Goal: Task Accomplishment & Management: Complete application form

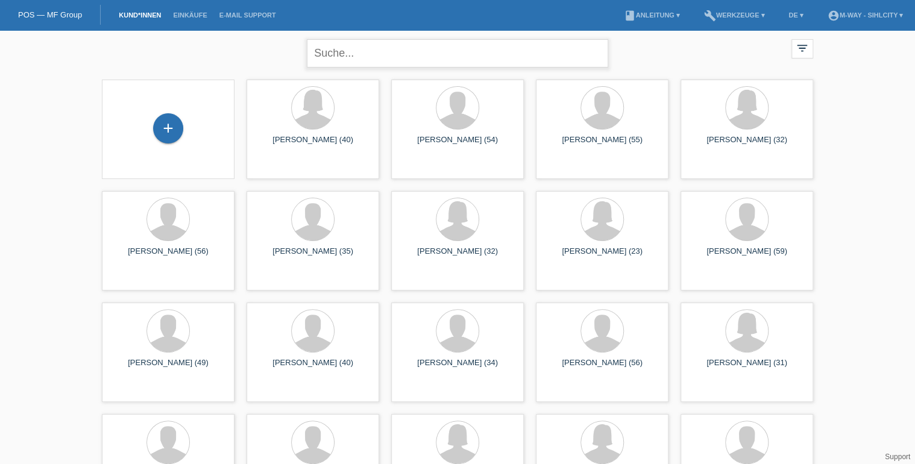
click at [345, 57] on input "text" at bounding box center [457, 53] width 301 height 28
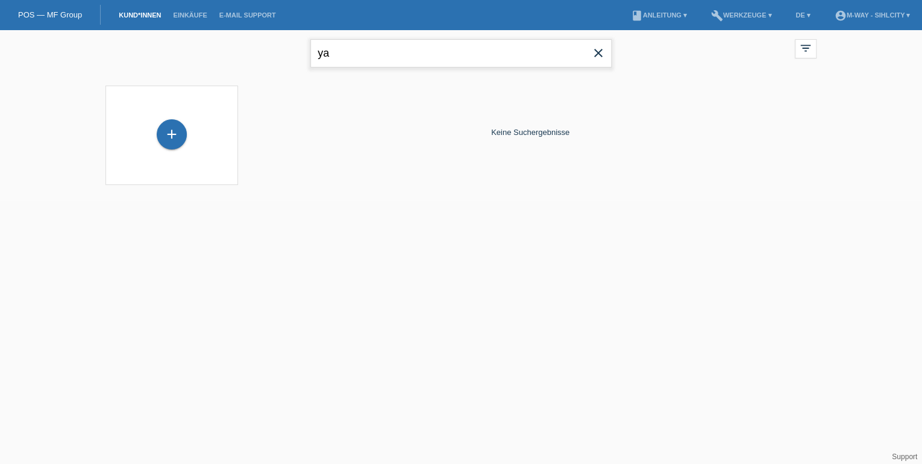
type input "y"
type input "yardimci"
click at [596, 51] on icon "close" at bounding box center [598, 53] width 14 height 14
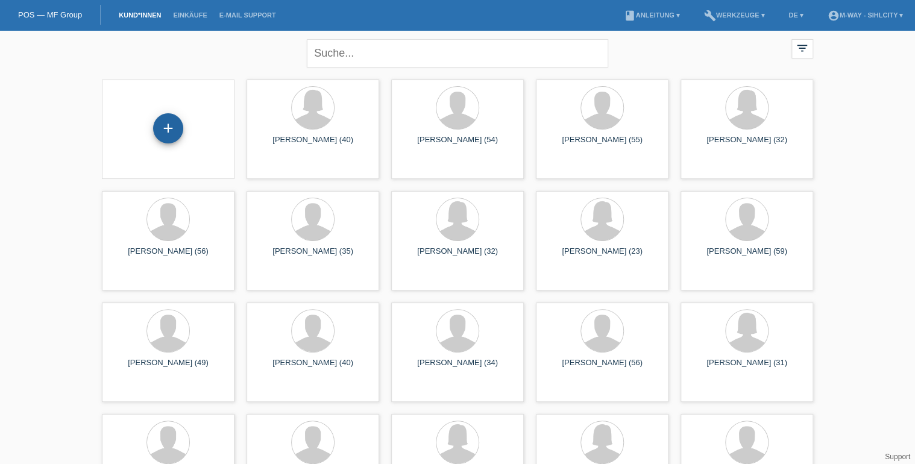
click at [171, 125] on div "+" at bounding box center [168, 128] width 30 height 30
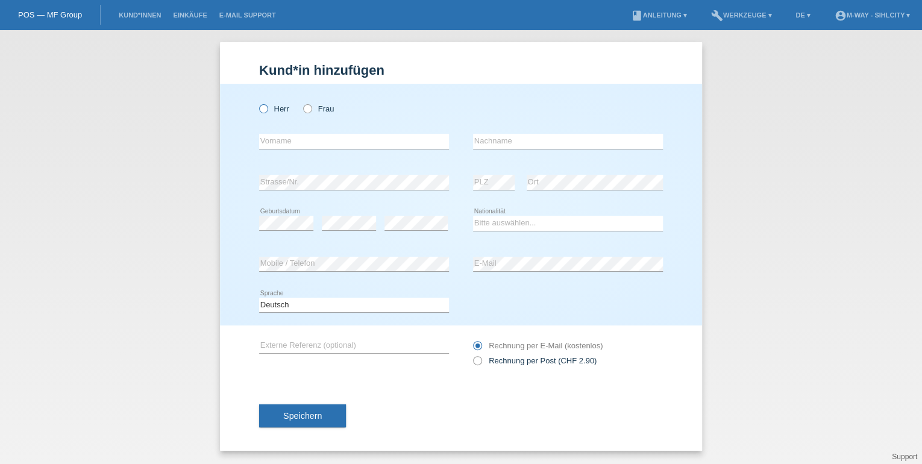
click at [257, 102] on icon at bounding box center [257, 102] width 0 height 0
click at [265, 109] on input "Herr" at bounding box center [263, 108] width 8 height 8
radio input "true"
click at [623, 219] on select "Bitte auswählen... Schweiz Deutschland Liechtenstein Österreich ------------ Af…" at bounding box center [568, 223] width 190 height 14
select select "TR"
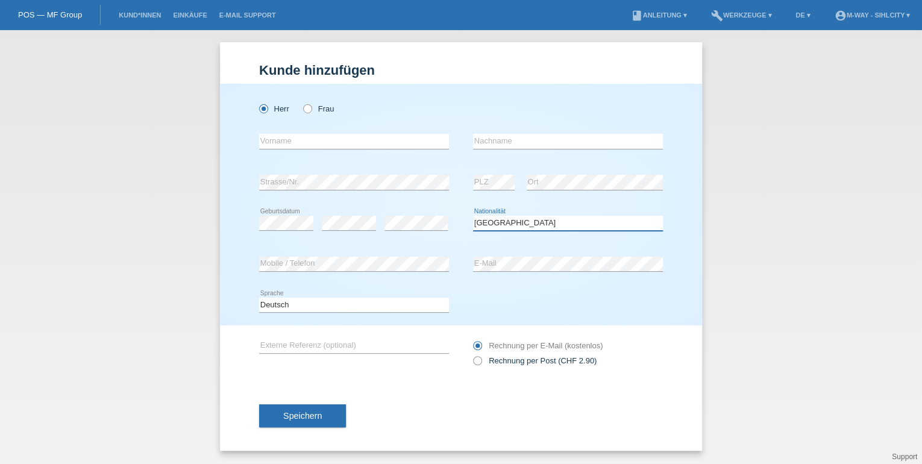
click at [473, 216] on select "Bitte auswählen... Schweiz Deutschland Liechtenstein Österreich ------------ Af…" at bounding box center [568, 223] width 190 height 14
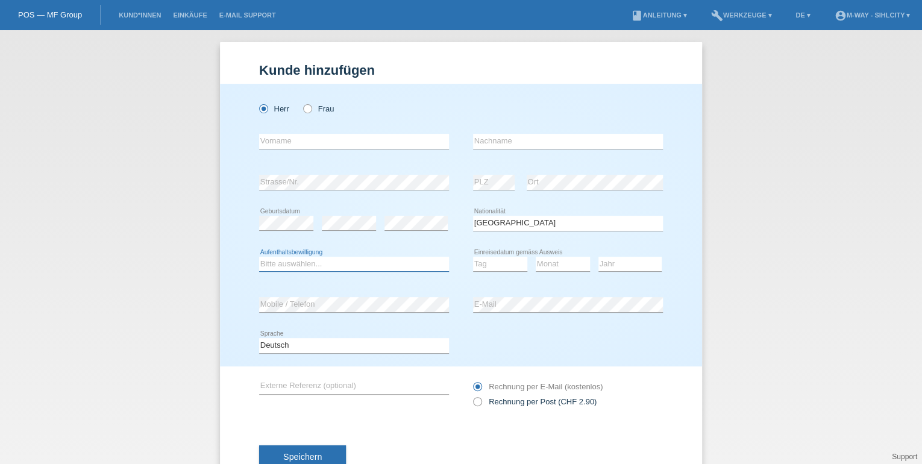
click at [301, 268] on select "Bitte auswählen... C B B - Flüchtlingsstatus Andere" at bounding box center [354, 264] width 190 height 14
select select "B"
click at [259, 257] on select "Bitte auswählen... C B B - Flüchtlingsstatus Andere" at bounding box center [354, 264] width 190 height 14
click at [484, 268] on select "Tag 01 02 03 04 05 06 07 08 09 10 11" at bounding box center [500, 264] width 54 height 14
select select "22"
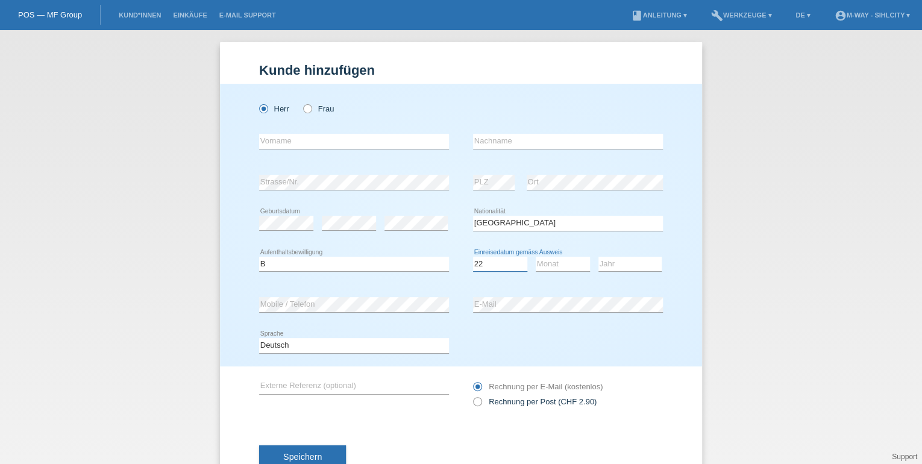
click at [473, 257] on select "Tag 01 02 03 04 05 06 07 08 09 10 11" at bounding box center [500, 264] width 54 height 14
click at [559, 263] on select "Monat 01 02 03 04 05 06 07 08 09 10 11" at bounding box center [563, 264] width 54 height 14
select select "04"
click at [536, 257] on select "Monat 01 02 03 04 05 06 07 08 09 10 11" at bounding box center [563, 264] width 54 height 14
drag, startPoint x: 629, startPoint y: 276, endPoint x: 630, endPoint y: 266, distance: 9.1
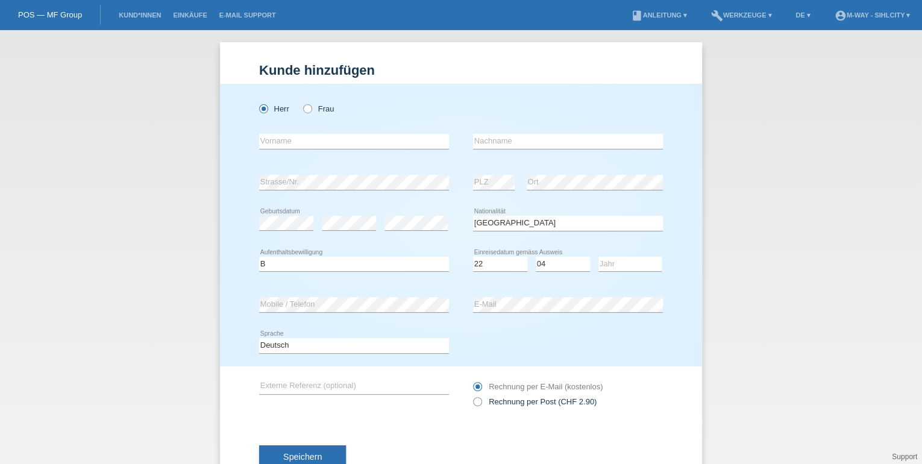
click at [629, 275] on div "Jahr 2025 2024 2023 2022 2021 2020 2019 2018 2017" at bounding box center [630, 264] width 63 height 41
click at [628, 260] on select "Jahr 2025 2024 2023 2022 2021 2020 2019 2018 2017 2016 2015 2014 2013 2012 2011…" at bounding box center [630, 264] width 63 height 14
select select "2019"
click at [599, 257] on select "Jahr 2025 2024 2023 2022 2021 2020 2019 2018 2017 2016 2015 2014 2013 2012 2011…" at bounding box center [630, 264] width 63 height 14
click at [505, 145] on input "text" at bounding box center [568, 141] width 190 height 15
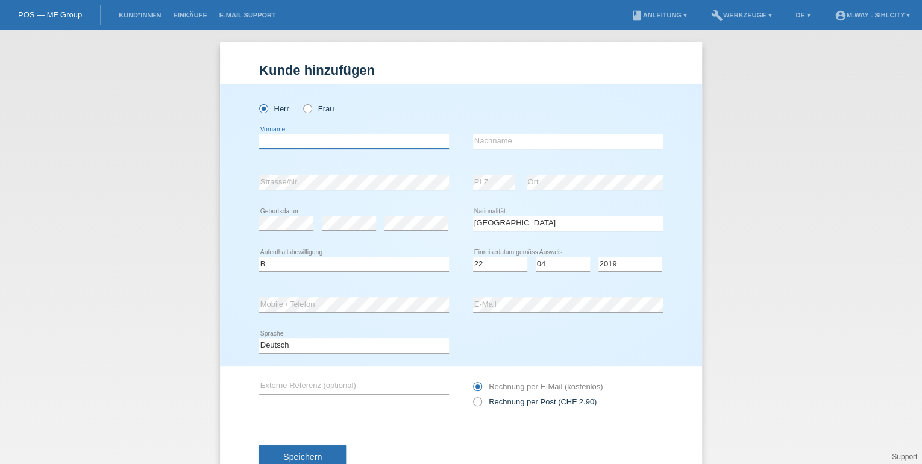
click at [369, 143] on input "text" at bounding box center [354, 141] width 190 height 15
type input "z"
type input "[PERSON_NAME]"
type input "YARDIMCI"
click at [289, 230] on div "error Geburtsdatum" at bounding box center [286, 223] width 54 height 15
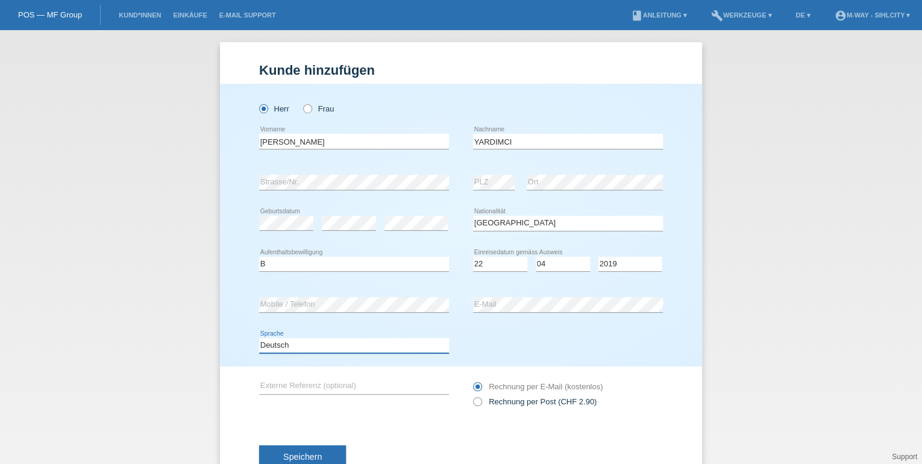
click at [362, 347] on select "Deutsch Français Italiano English" at bounding box center [354, 345] width 190 height 14
select select "en"
click at [259, 338] on select "Deutsch Français Italiano English" at bounding box center [354, 345] width 190 height 14
click at [485, 315] on div "error E-Mail" at bounding box center [568, 305] width 190 height 41
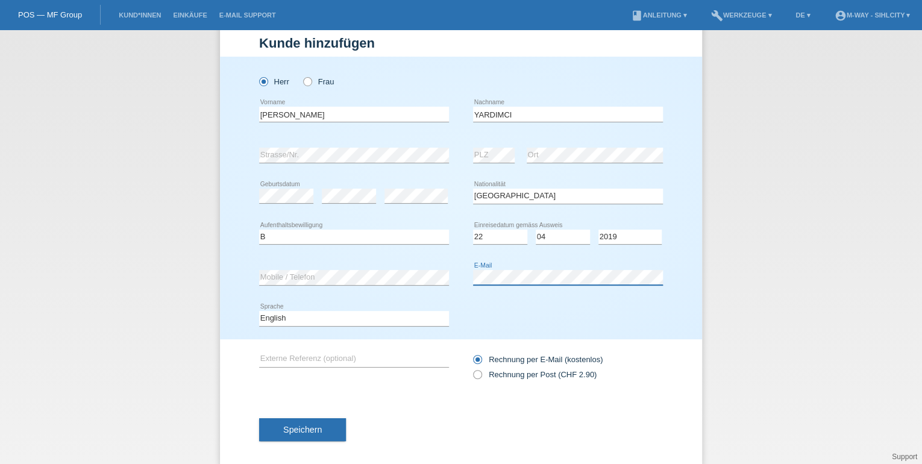
scroll to position [39, 0]
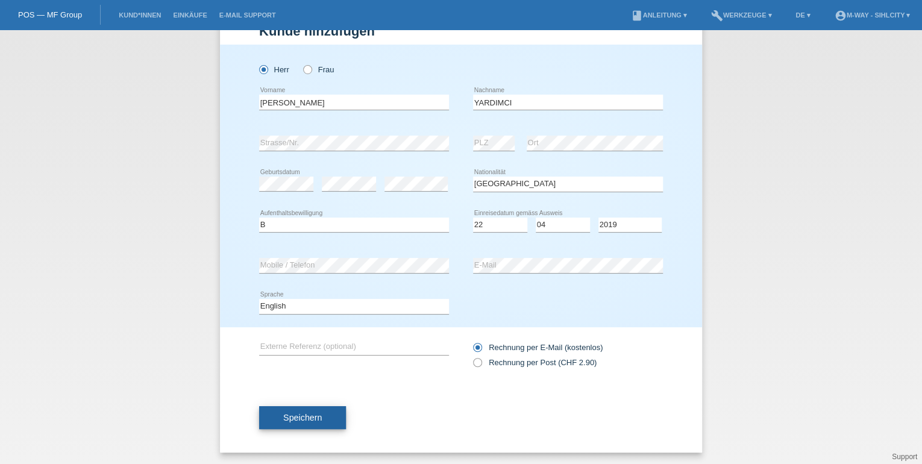
click at [302, 413] on span "Speichern" at bounding box center [302, 418] width 39 height 10
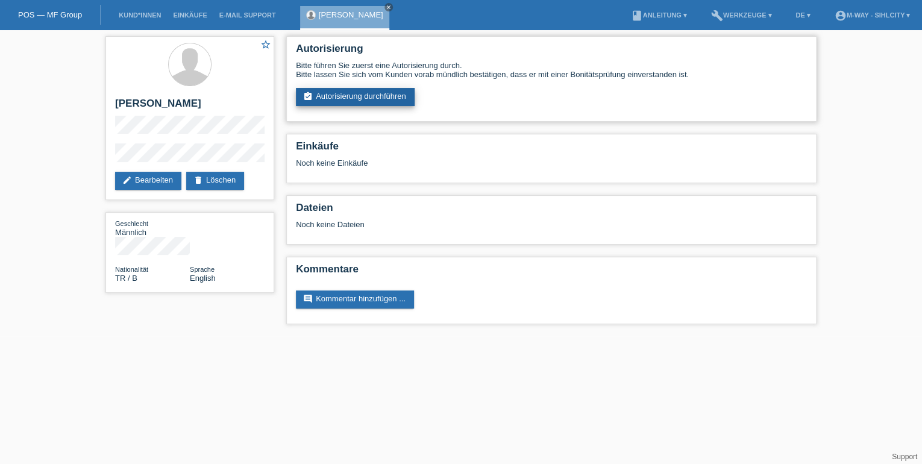
click at [356, 99] on link "assignment_turned_in Autorisierung durchführen" at bounding box center [355, 97] width 119 height 18
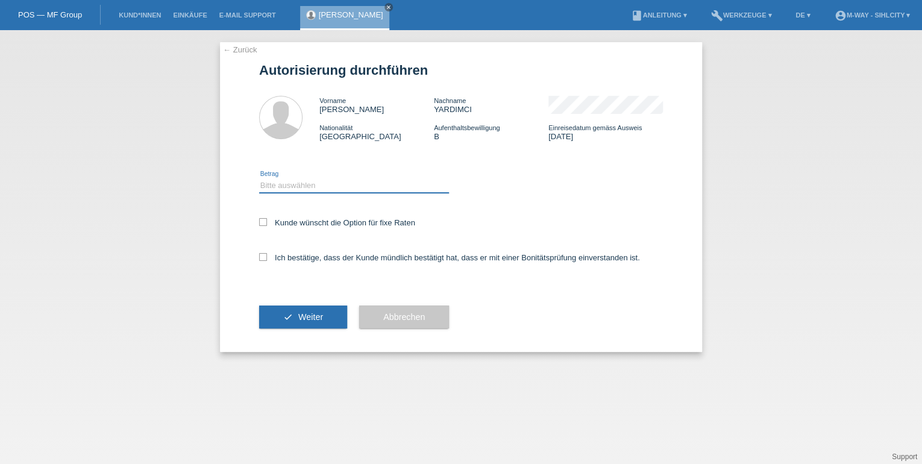
click at [288, 188] on select "Bitte auswählen CHF 1.00 - CHF 499.00 CHF 500.00 - CHF 1'999.00 CHF 2'000.00 - …" at bounding box center [354, 185] width 190 height 14
select select "3"
click at [259, 178] on select "Bitte auswählen CHF 1.00 - CHF 499.00 CHF 500.00 - CHF 1'999.00 CHF 2'000.00 - …" at bounding box center [354, 185] width 190 height 14
click at [262, 219] on icon at bounding box center [263, 222] width 8 height 8
click at [262, 219] on input "Kunde wünscht die Option für fixe Raten" at bounding box center [263, 222] width 8 height 8
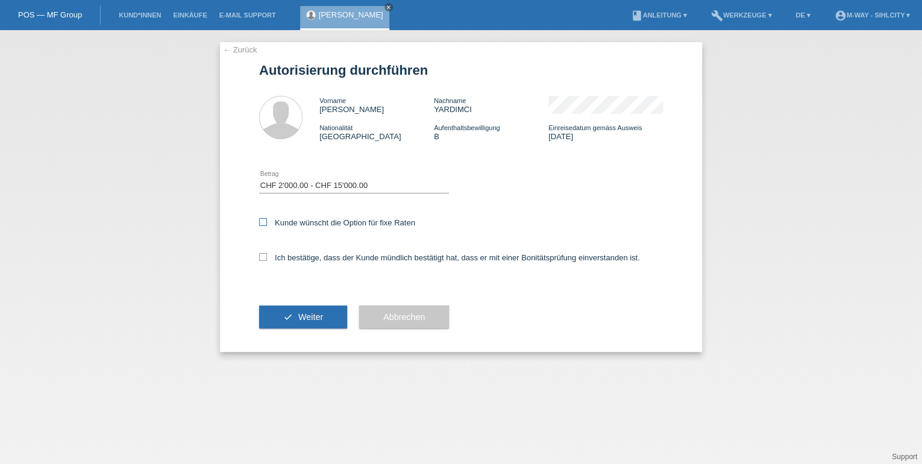
checkbox input "true"
click at [263, 258] on icon at bounding box center [263, 257] width 8 height 8
click at [263, 258] on input "Ich bestätige, dass der Kunde mündlich bestätigt hat, dass er mit einer Bonität…" at bounding box center [263, 257] width 8 height 8
checkbox input "true"
click at [314, 314] on span "Weiter" at bounding box center [310, 317] width 25 height 10
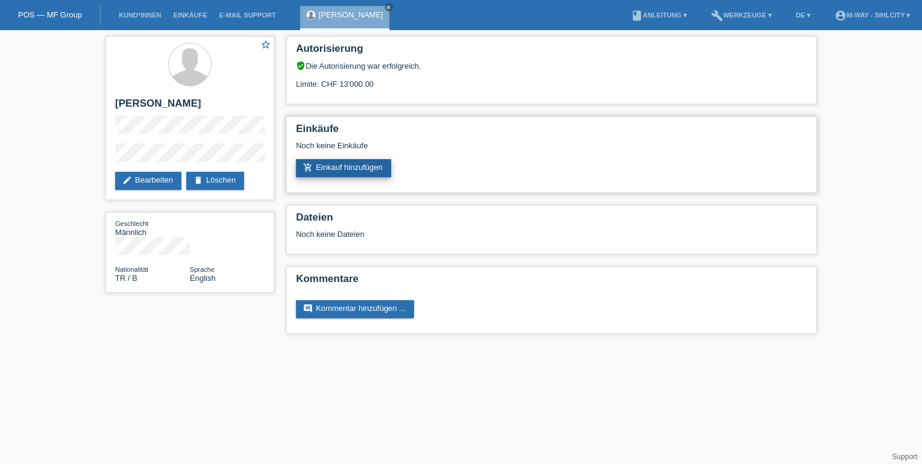
click at [346, 163] on link "add_shopping_cart Einkauf hinzufügen" at bounding box center [343, 168] width 95 height 18
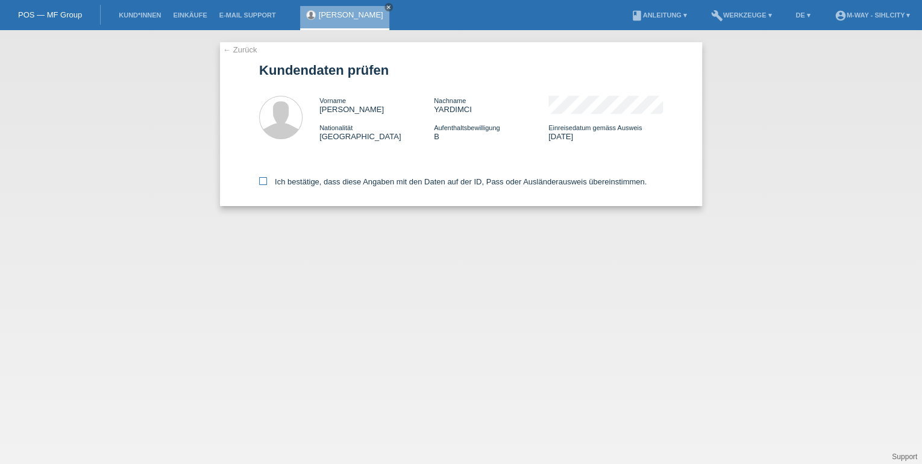
click at [262, 180] on icon at bounding box center [263, 181] width 8 height 8
click at [262, 180] on input "Ich bestätige, dass diese Angaben mit den Daten auf der ID, Pass oder Ausländer…" at bounding box center [263, 181] width 8 height 8
checkbox input "true"
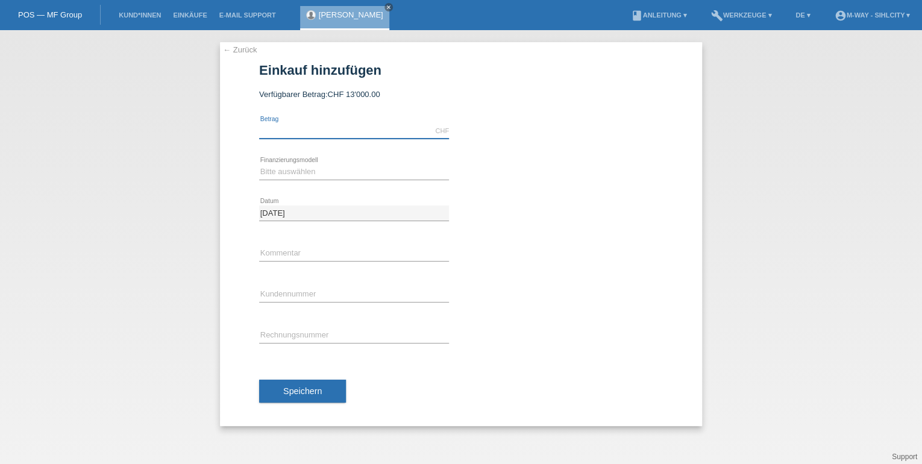
drag, startPoint x: 294, startPoint y: 135, endPoint x: 318, endPoint y: 135, distance: 24.7
click at [294, 135] on input "text" at bounding box center [354, 131] width 190 height 15
type input "2409.75"
click at [288, 169] on select "Bitte auswählen Fixe Raten Kauf auf Rechnung mit Teilzahlungsoption" at bounding box center [354, 172] width 190 height 14
select select "77"
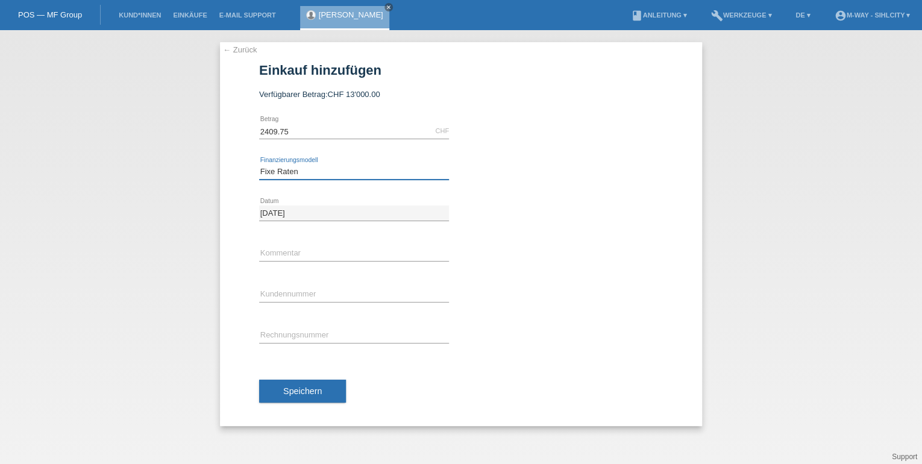
click at [259, 165] on select "Bitte auswählen Fixe Raten Kauf auf Rechnung mit Teilzahlungsoption" at bounding box center [354, 172] width 190 height 14
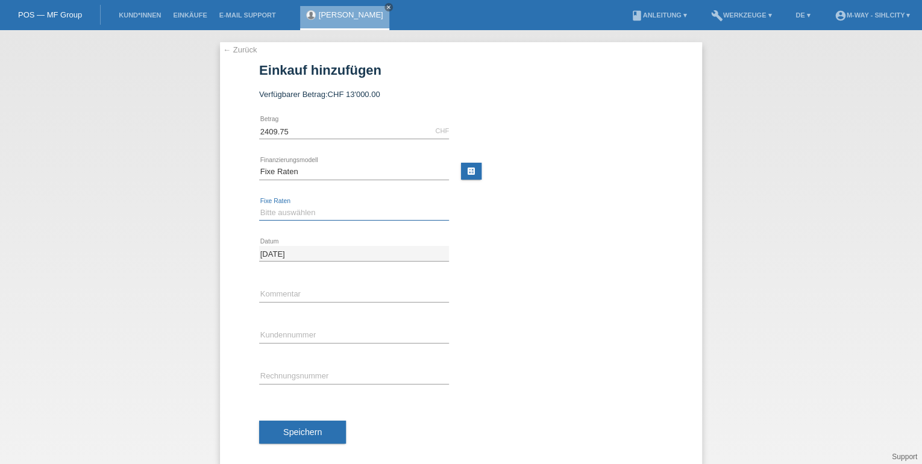
click at [277, 212] on select "Bitte auswählen 4 Raten 5 Raten 6 Raten 7 Raten 8 Raten 9 Raten 10 Raten 11 Rat…" at bounding box center [354, 213] width 190 height 14
select select "202"
click at [259, 206] on select "Bitte auswählen 4 Raten 5 Raten 6 Raten 7 Raten 8 Raten 9 Raten 10 Raten 11 Rat…" at bounding box center [354, 213] width 190 height 14
click at [280, 330] on input "text" at bounding box center [354, 335] width 190 height 15
type input "K411675"
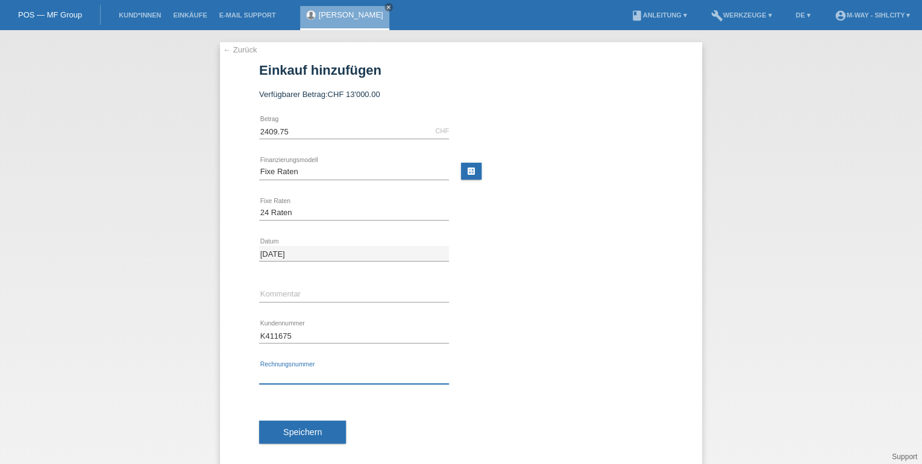
click at [291, 373] on input "text" at bounding box center [354, 376] width 190 height 15
click at [605, 256] on div "22.09.2025 error Datum" at bounding box center [461, 253] width 404 height 41
click at [306, 374] on input "text" at bounding box center [354, 376] width 190 height 15
type input "29088/42"
click at [308, 429] on span "Speichern" at bounding box center [302, 432] width 39 height 10
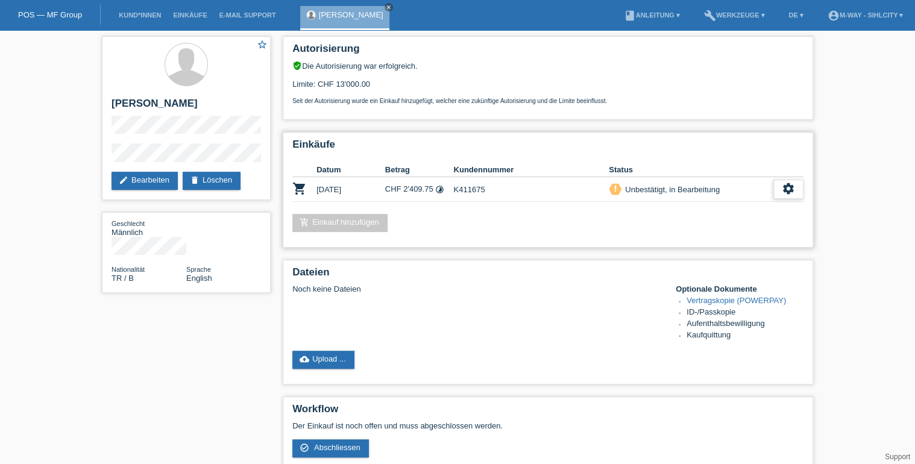
click at [791, 191] on icon "settings" at bounding box center [788, 188] width 13 height 13
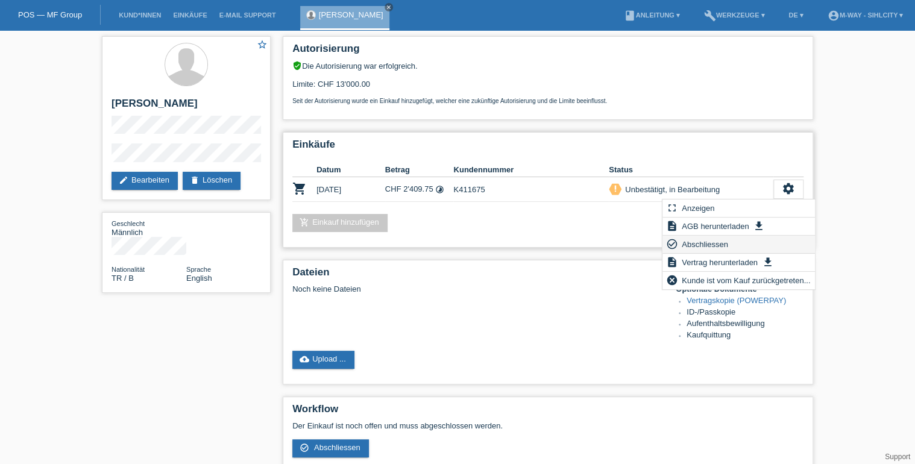
click at [705, 244] on span "Abschliessen" at bounding box center [705, 244] width 50 height 14
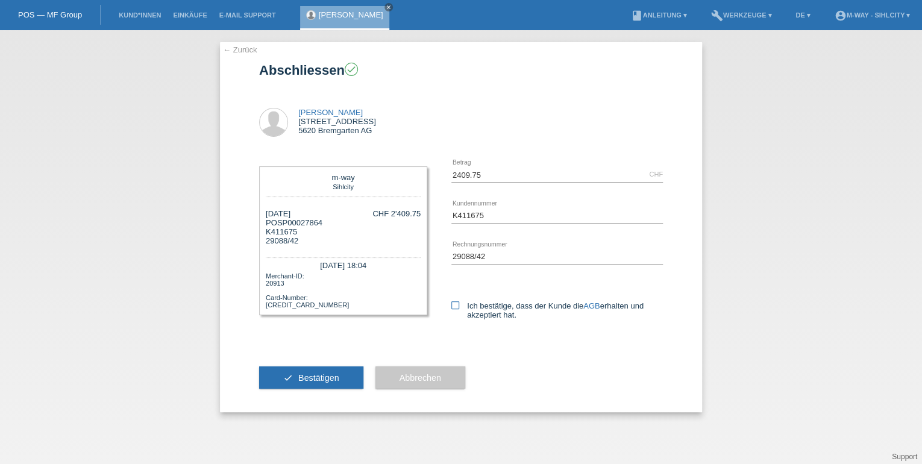
click at [455, 301] on icon at bounding box center [456, 305] width 8 height 8
click at [455, 301] on input "Ich bestätige, dass der Kunde die AGB erhalten und akzeptiert hat." at bounding box center [456, 305] width 8 height 8
checkbox input "true"
click at [320, 374] on span "Bestätigen" at bounding box center [318, 378] width 41 height 10
